Goal: Task Accomplishment & Management: Manage account settings

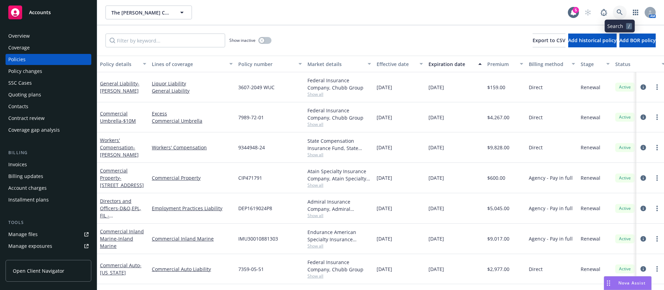
click at [621, 13] on icon at bounding box center [620, 12] width 6 height 6
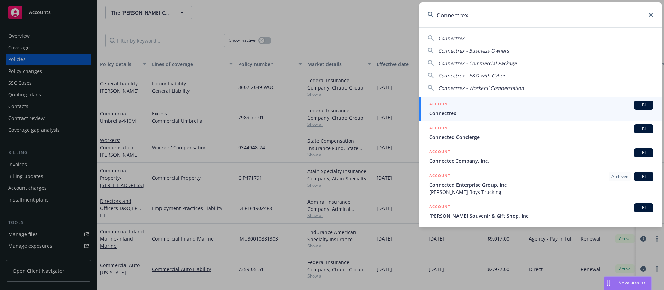
type input "Connectrex"
click at [476, 105] on div "ACCOUNT BI" at bounding box center [541, 105] width 224 height 9
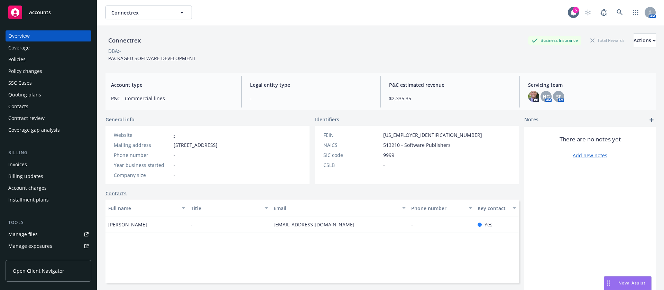
click at [39, 63] on div "Policies" at bounding box center [48, 59] width 80 height 11
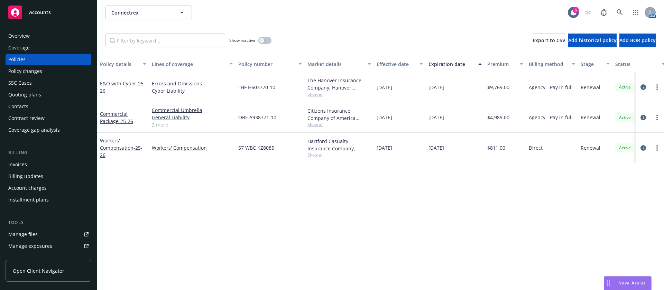
click at [251, 85] on span "LHF H603770-10" at bounding box center [256, 87] width 37 height 7
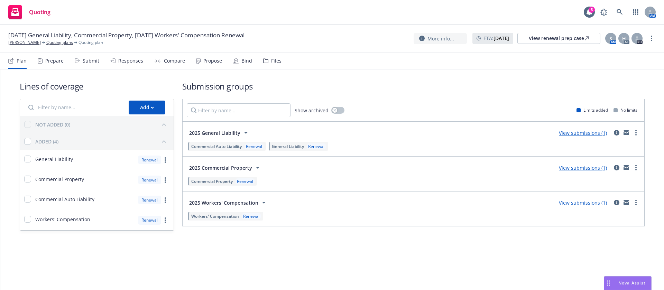
click at [196, 60] on icon at bounding box center [198, 60] width 4 height 5
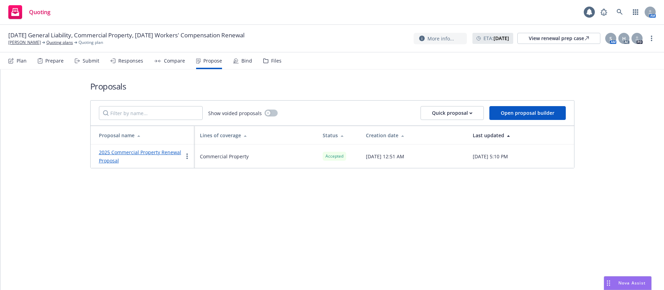
click at [250, 61] on div "Plan Prepare Submit Responses Compare Propose Bind Files" at bounding box center [144, 61] width 273 height 17
click at [246, 58] on div "Bind" at bounding box center [246, 61] width 11 height 6
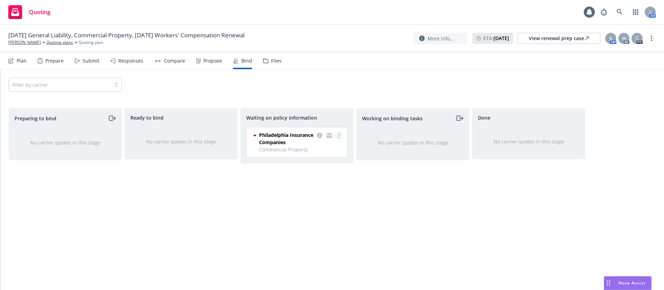
click at [340, 133] on link "more" at bounding box center [339, 135] width 8 height 8
click at [314, 150] on span "Create policies" at bounding box center [305, 149] width 51 height 7
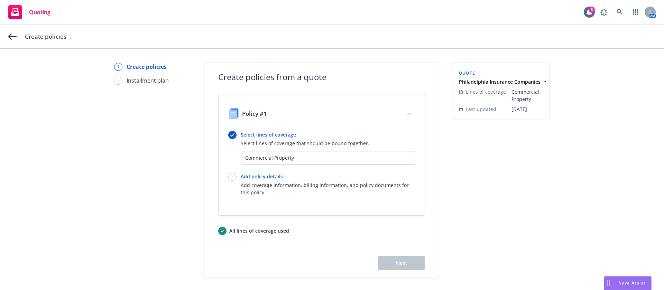
click at [262, 176] on link "Add policy details" at bounding box center [328, 176] width 174 height 7
select select "12"
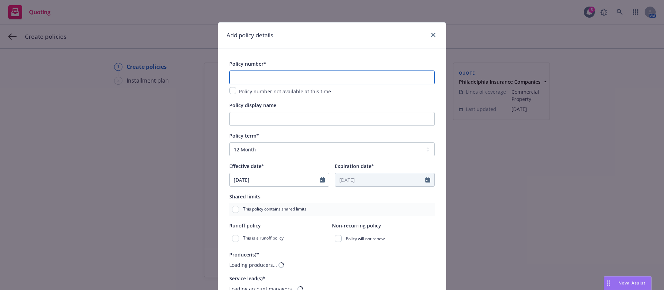
click at [252, 75] on input "text" at bounding box center [331, 78] width 205 height 14
paste input "Shari McLeod"
type input "Shari McLeod"
drag, startPoint x: 261, startPoint y: 76, endPoint x: 201, endPoint y: 72, distance: 60.3
click at [201, 72] on div "Add policy details Policy number* Shari McLeod Policy number not available at t…" at bounding box center [332, 145] width 664 height 290
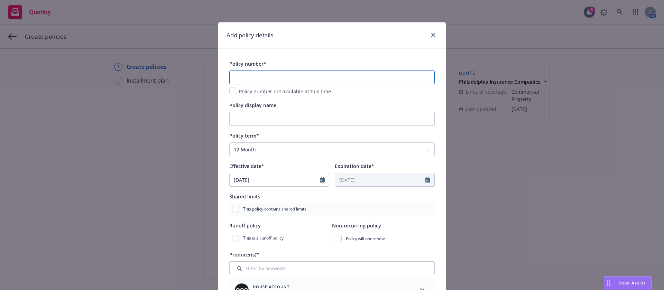
click at [275, 81] on input "text" at bounding box center [331, 78] width 205 height 14
paste input "PHPK2588876-012"
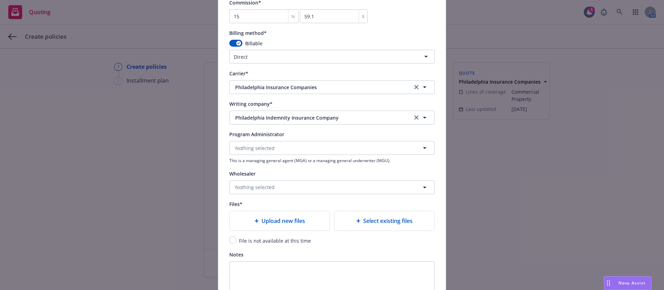
scroll to position [623, 0]
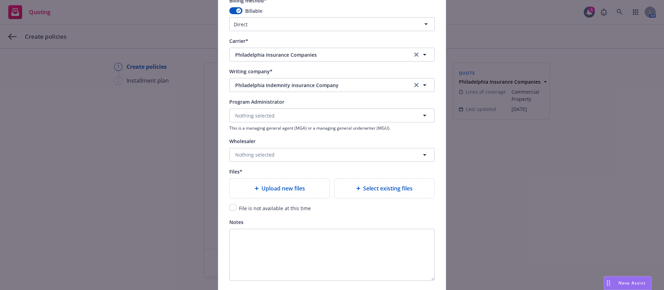
type input "PHPK2588876-012"
click at [303, 185] on div "Upload new files" at bounding box center [279, 188] width 89 height 8
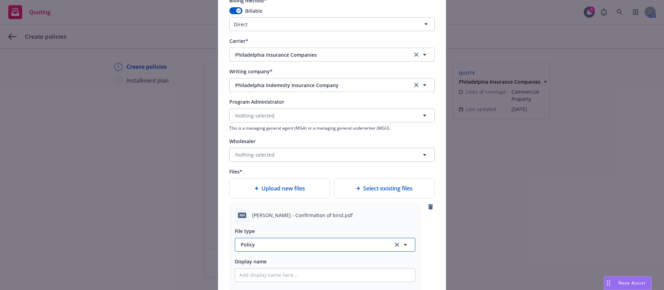
click at [277, 247] on span "Policy" at bounding box center [313, 244] width 145 height 7
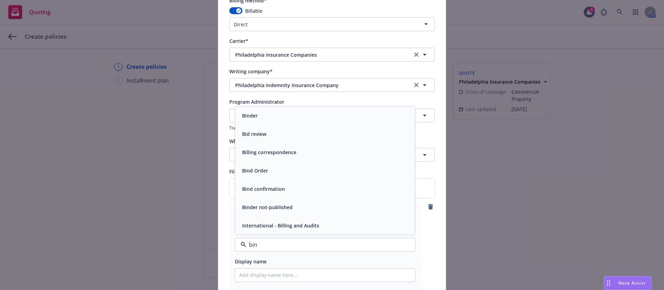
type input "bind"
click at [268, 210] on span "Bind confirmation" at bounding box center [263, 207] width 43 height 7
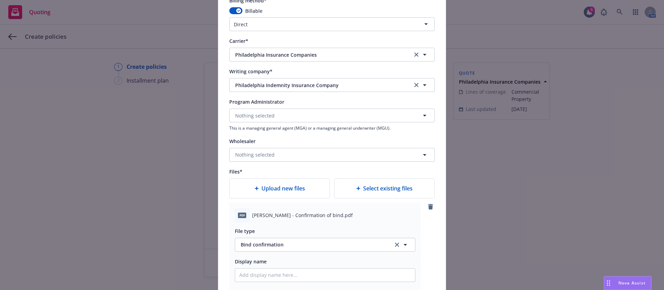
scroll to position [802, 0]
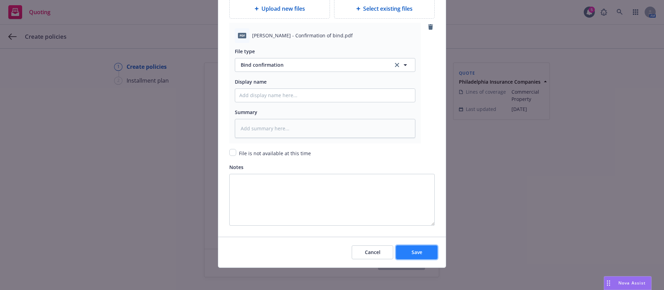
click at [401, 256] on button "Save" at bounding box center [417, 253] width 42 height 14
type textarea "x"
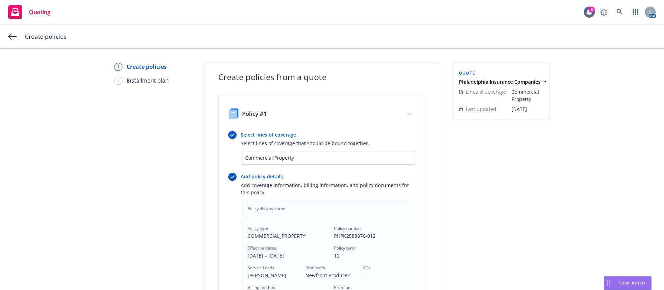
scroll to position [195, 0]
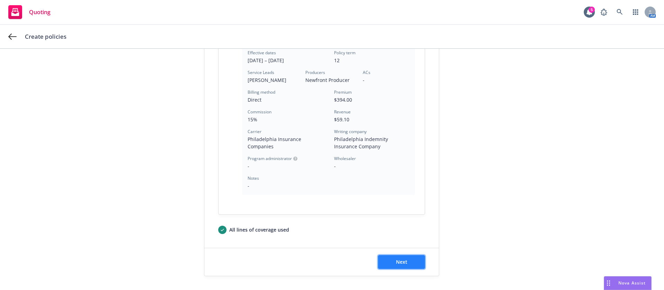
click at [379, 259] on button "Next" at bounding box center [401, 262] width 47 height 14
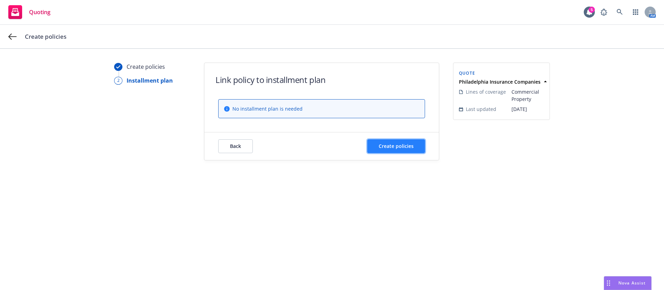
click at [385, 146] on span "Create policies" at bounding box center [396, 146] width 35 height 7
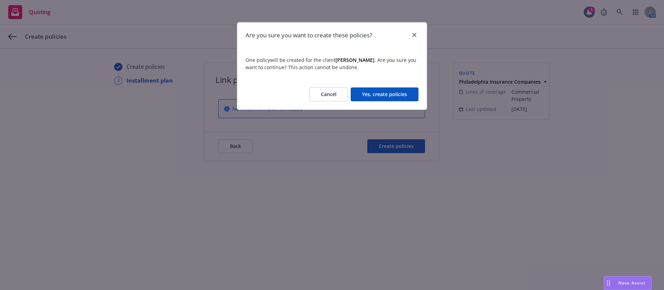
click at [370, 95] on button "Yes, create policies" at bounding box center [385, 95] width 68 height 14
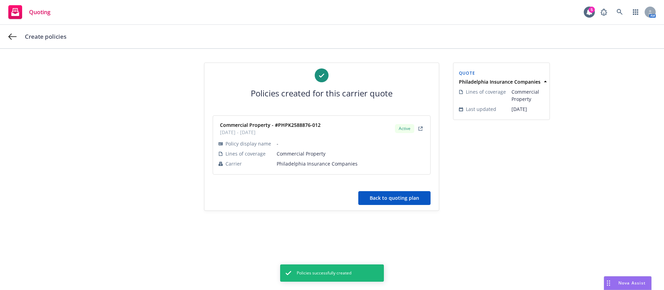
click at [407, 196] on button "Back to quoting plan" at bounding box center [394, 198] width 72 height 14
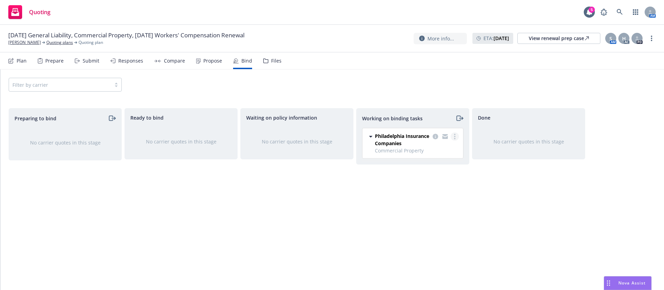
click at [455, 135] on circle "more" at bounding box center [454, 134] width 1 height 1
click at [430, 168] on link "Move to done" at bounding box center [427, 165] width 63 height 14
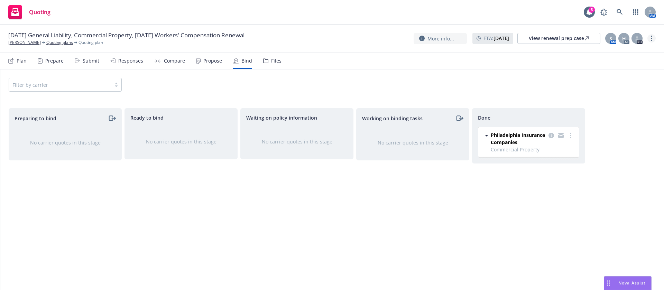
click at [650, 37] on link "more" at bounding box center [652, 38] width 8 height 8
drag, startPoint x: 620, startPoint y: 92, endPoint x: 595, endPoint y: 93, distance: 24.9
click at [619, 92] on link "Archive quoting plan" at bounding box center [616, 94] width 77 height 14
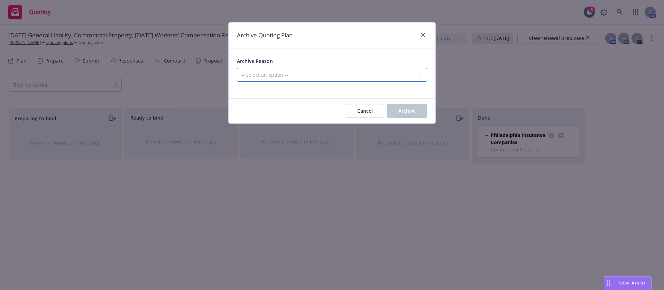
click at [324, 75] on select "-- select an option -- All policies in this renewal plan are auto-renewed Creat…" at bounding box center [332, 75] width 190 height 14
select select "ARCHIVED_RENEWAL_COMPLETED"
click at [237, 68] on select "-- select an option -- All policies in this renewal plan are auto-renewed Creat…" at bounding box center [332, 75] width 190 height 14
click at [402, 104] on button "Archive" at bounding box center [407, 111] width 40 height 14
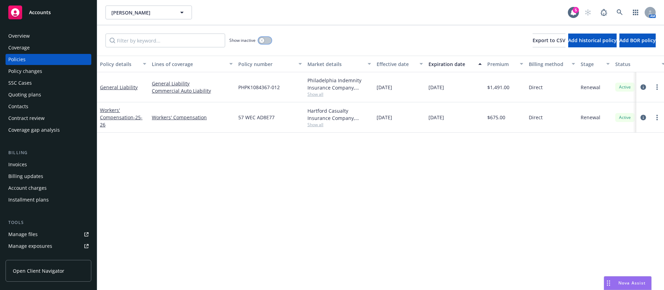
click at [263, 43] on button "button" at bounding box center [264, 40] width 13 height 7
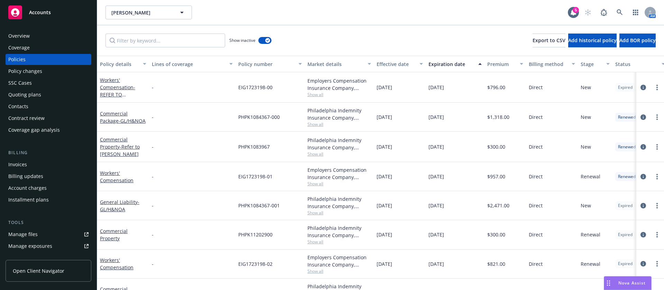
click at [451, 64] on div "Expiration date" at bounding box center [452, 64] width 46 height 7
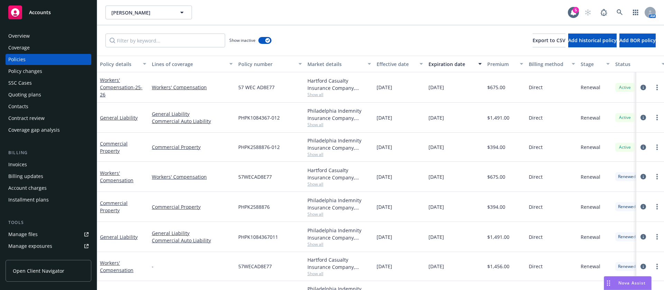
click at [34, 58] on div "Policies" at bounding box center [48, 59] width 80 height 11
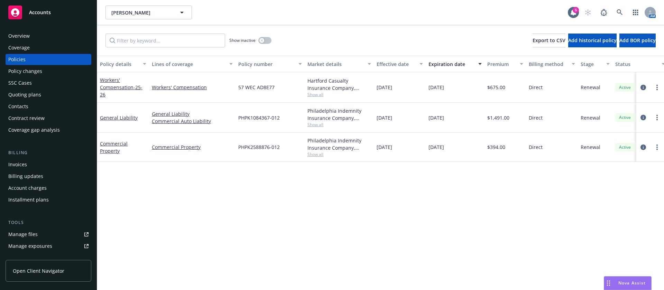
click at [257, 41] on div "Show inactive" at bounding box center [250, 41] width 42 height 14
click at [265, 41] on button "button" at bounding box center [264, 40] width 13 height 7
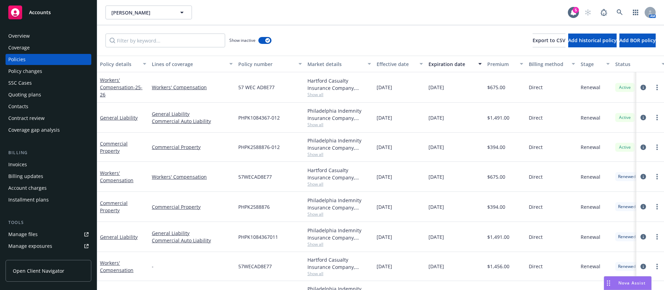
click at [448, 63] on div "Expiration date" at bounding box center [452, 64] width 46 height 7
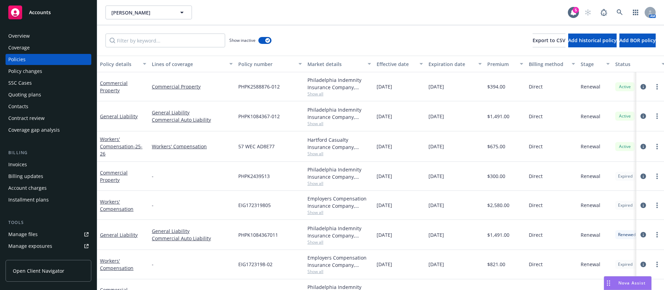
click at [450, 58] on button "Expiration date" at bounding box center [455, 64] width 59 height 17
click at [449, 63] on div "Expiration date" at bounding box center [452, 64] width 46 height 7
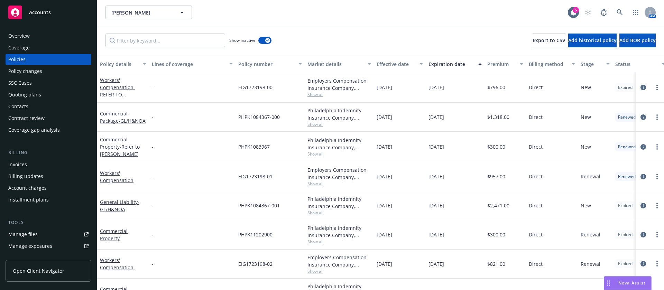
click at [449, 63] on div "Expiration date" at bounding box center [452, 64] width 46 height 7
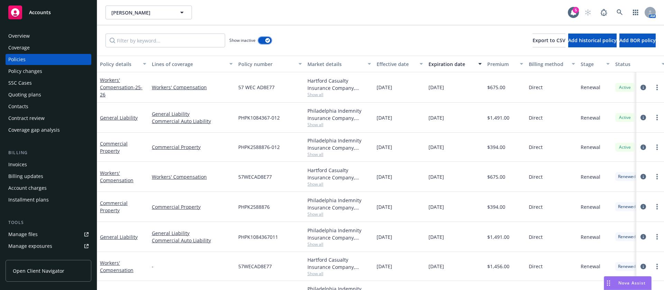
click at [267, 37] on button "button" at bounding box center [264, 40] width 13 height 7
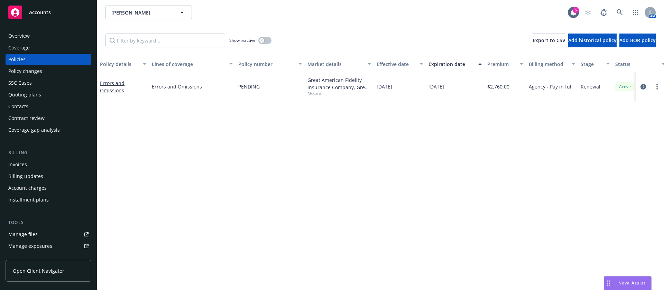
click at [318, 95] on span "Show all" at bounding box center [339, 94] width 64 height 6
click at [642, 86] on icon "circleInformation" at bounding box center [644, 87] width 6 height 6
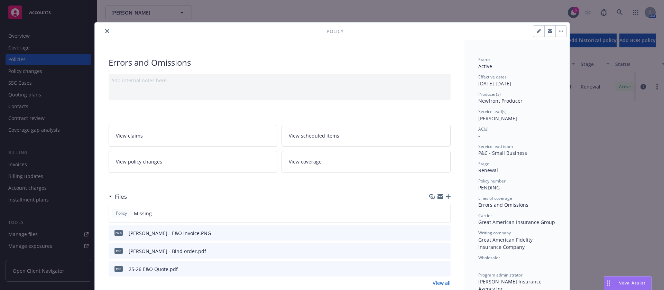
click at [537, 33] on icon "button" at bounding box center [538, 31] width 3 height 3
select select "RENEWAL"
select select "12"
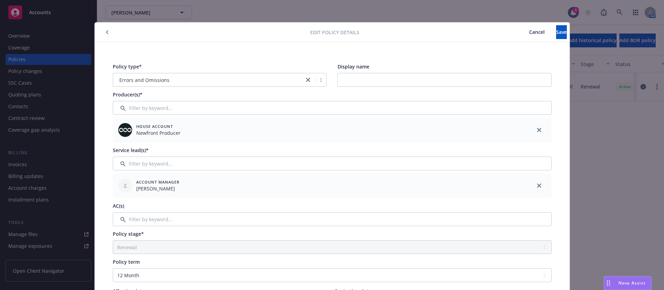
click at [518, 30] on button "Cancel" at bounding box center [537, 32] width 38 height 14
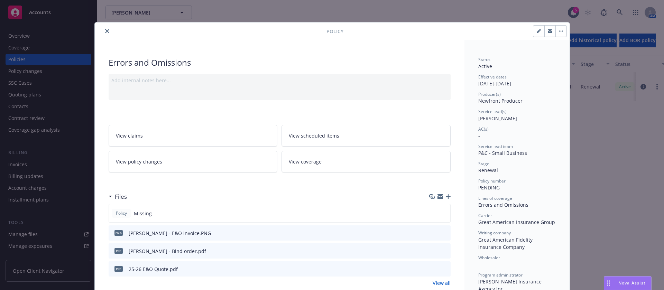
click at [103, 31] on button "close" at bounding box center [107, 31] width 8 height 8
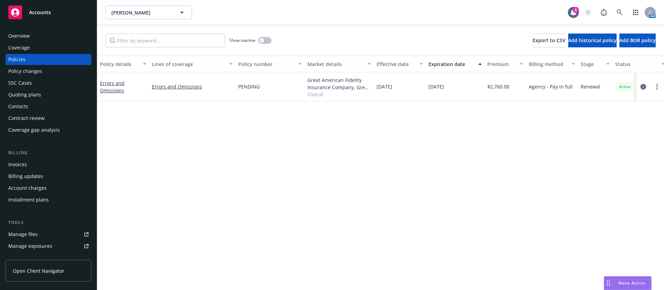
click at [644, 87] on icon "circleInformation" at bounding box center [644, 87] width 6 height 6
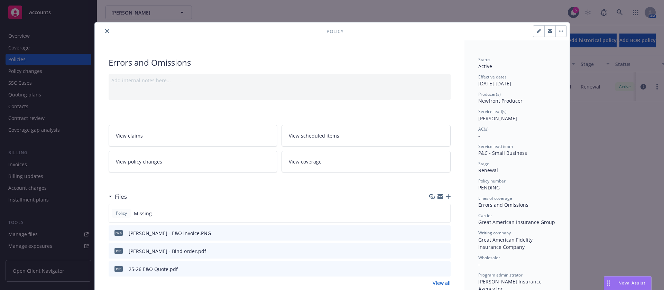
scroll to position [21, 0]
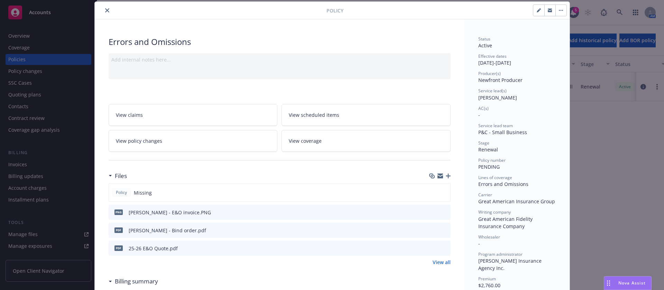
click at [534, 14] on button "button" at bounding box center [538, 10] width 11 height 11
select select "RENEWAL"
select select "12"
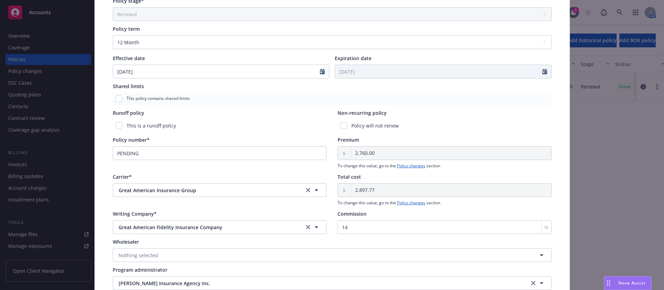
scroll to position [276, 0]
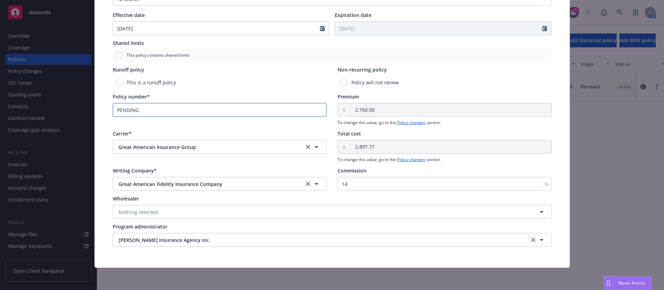
drag, startPoint x: 177, startPoint y: 113, endPoint x: 96, endPoint y: 107, distance: 80.8
click at [96, 107] on div "Policy type* Errors and Omissions Display name Producer(s)* House Account Newfr…" at bounding box center [332, 17] width 475 height 502
paste input "RAB4887967-25"
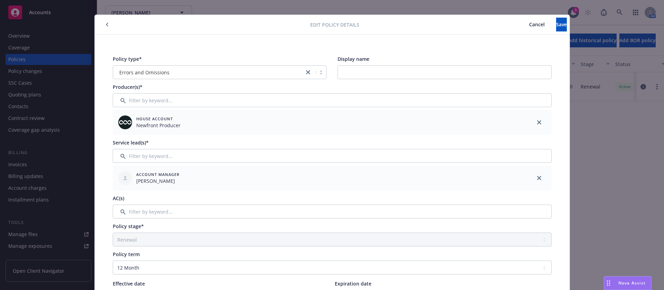
scroll to position [0, 0]
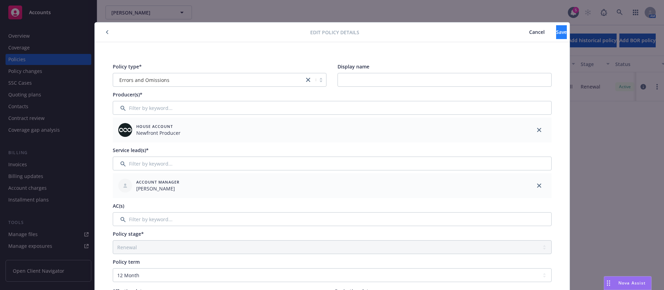
type input "RAB4887967-25"
click at [556, 33] on span "Save" at bounding box center [561, 32] width 11 height 7
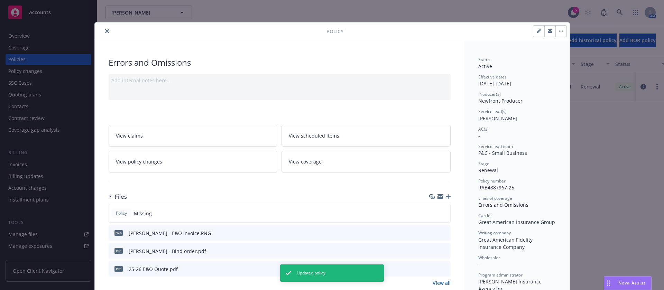
click at [102, 26] on div "Policy" at bounding box center [332, 31] width 475 height 18
click at [105, 29] on icon "close" at bounding box center [107, 31] width 4 height 4
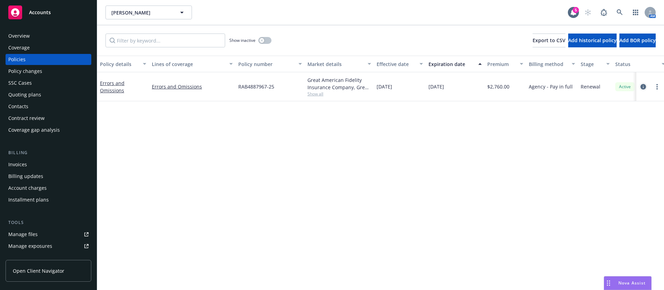
click at [645, 89] on icon "circleInformation" at bounding box center [644, 87] width 6 height 6
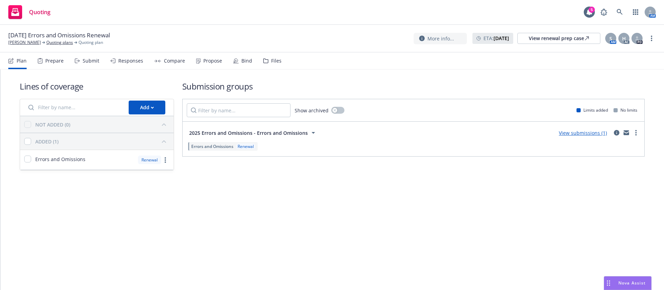
click at [205, 58] on div "Propose" at bounding box center [212, 61] width 19 height 6
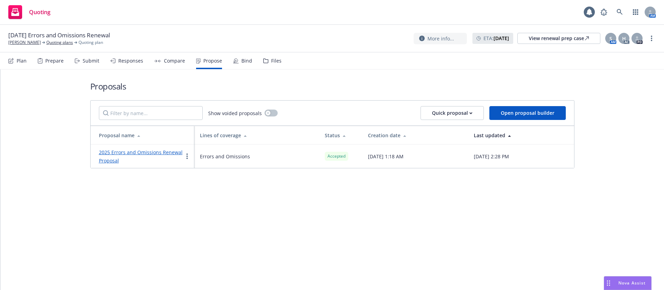
click at [241, 60] on div "Bind" at bounding box center [246, 61] width 11 height 6
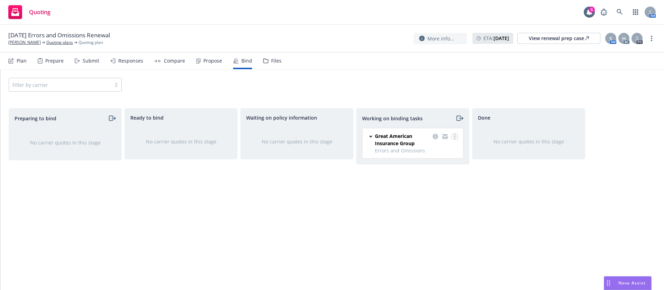
click at [454, 136] on circle "more" at bounding box center [454, 136] width 1 height 1
click at [435, 166] on span "Move to done" at bounding box center [420, 164] width 48 height 7
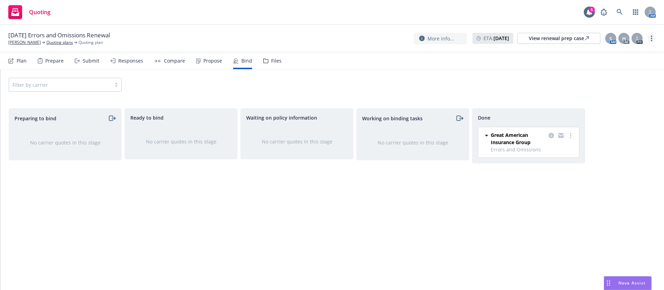
click at [654, 39] on link "more" at bounding box center [652, 38] width 8 height 8
click at [621, 103] on link "Archive quoting plan" at bounding box center [616, 108] width 77 height 14
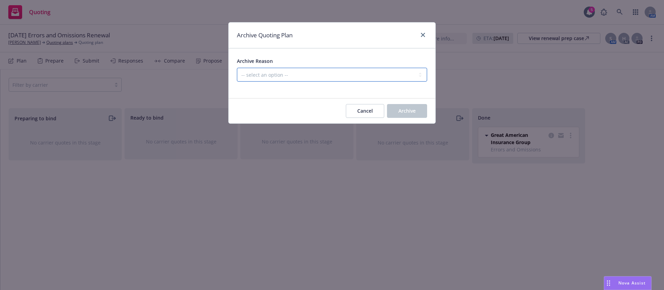
click at [400, 75] on select "-- select an option -- All policies in this renewal plan are auto-renewed Creat…" at bounding box center [332, 75] width 190 height 14
click at [237, 68] on select "-- select an option -- All policies in this renewal plan are auto-renewed Creat…" at bounding box center [332, 75] width 190 height 14
drag, startPoint x: 403, startPoint y: 113, endPoint x: 408, endPoint y: 80, distance: 33.3
click at [409, 81] on form "Archive Reason -- select an option -- All policies in this renewal plan are aut…" at bounding box center [332, 85] width 207 height 75
click at [407, 80] on select "-- select an option -- All policies in this renewal plan are auto-renewed Creat…" at bounding box center [332, 75] width 190 height 14
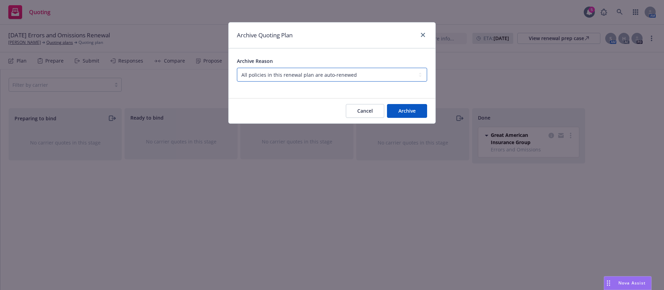
select select "ARCHIVED_RENEWAL_COMPLETED"
click at [237, 68] on select "-- select an option -- All policies in this renewal plan are auto-renewed Creat…" at bounding box center [332, 75] width 190 height 14
click at [410, 109] on span "Archive" at bounding box center [406, 111] width 17 height 7
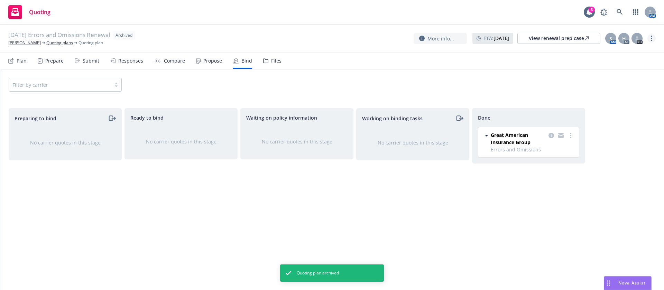
click at [653, 37] on link "more" at bounding box center [652, 38] width 8 height 8
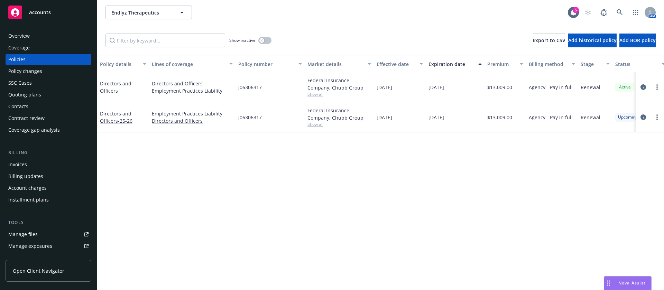
click at [312, 97] on span "Show all" at bounding box center [339, 94] width 64 height 6
